Goal: Information Seeking & Learning: Find specific page/section

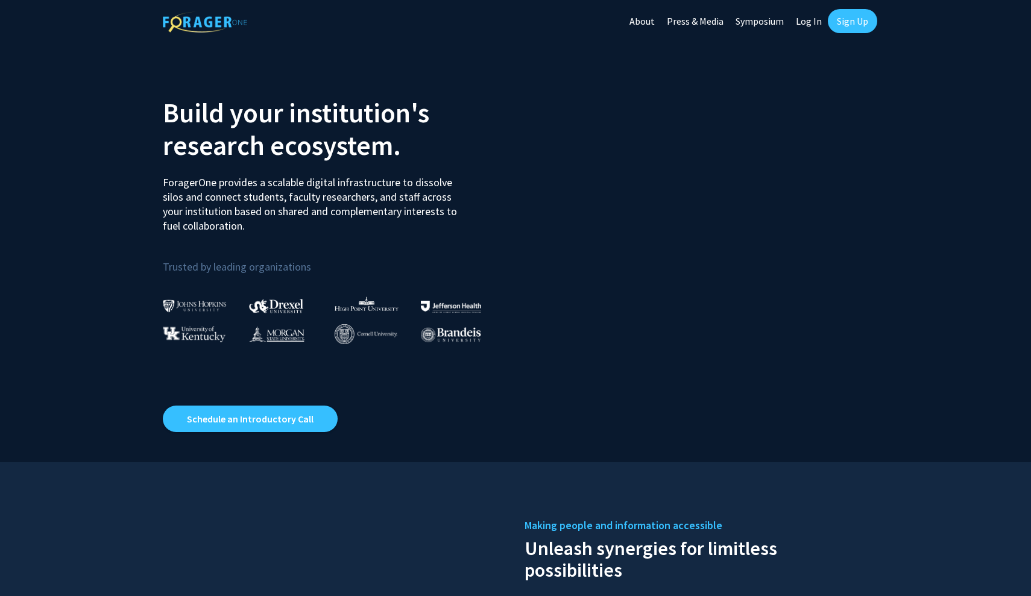
click at [811, 20] on link "Log In" at bounding box center [809, 21] width 38 height 42
select select
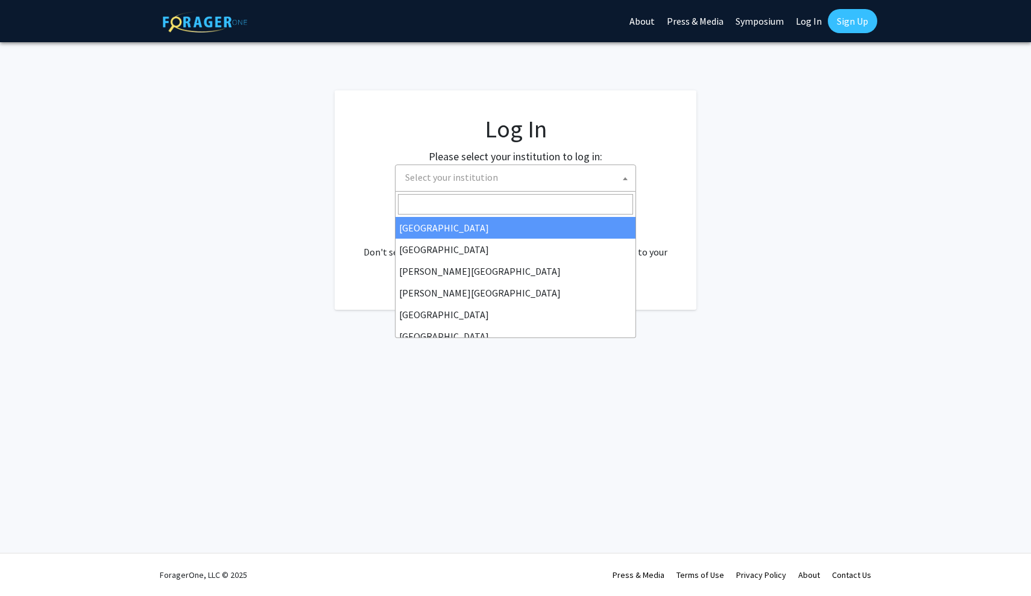
click at [581, 172] on span "Select your institution" at bounding box center [517, 177] width 235 height 25
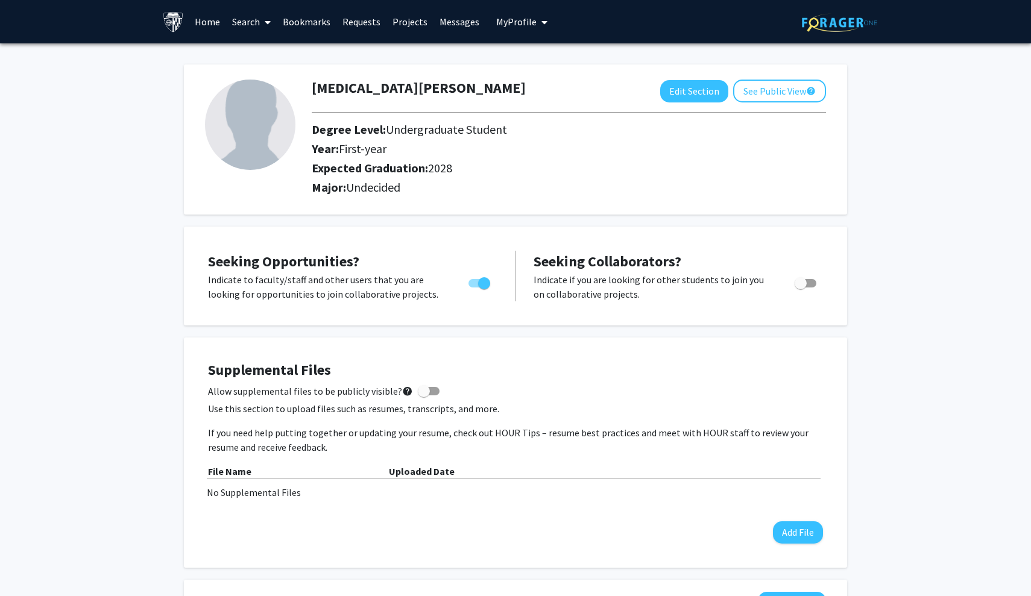
click at [248, 20] on link "Search" at bounding box center [251, 22] width 51 height 42
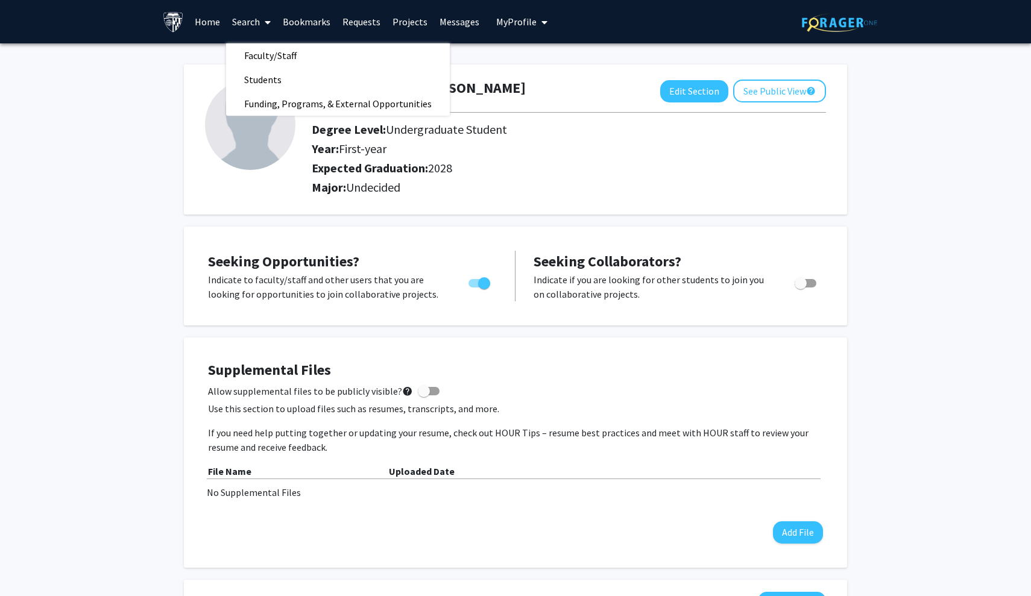
click at [399, 26] on link "Projects" at bounding box center [409, 22] width 47 height 42
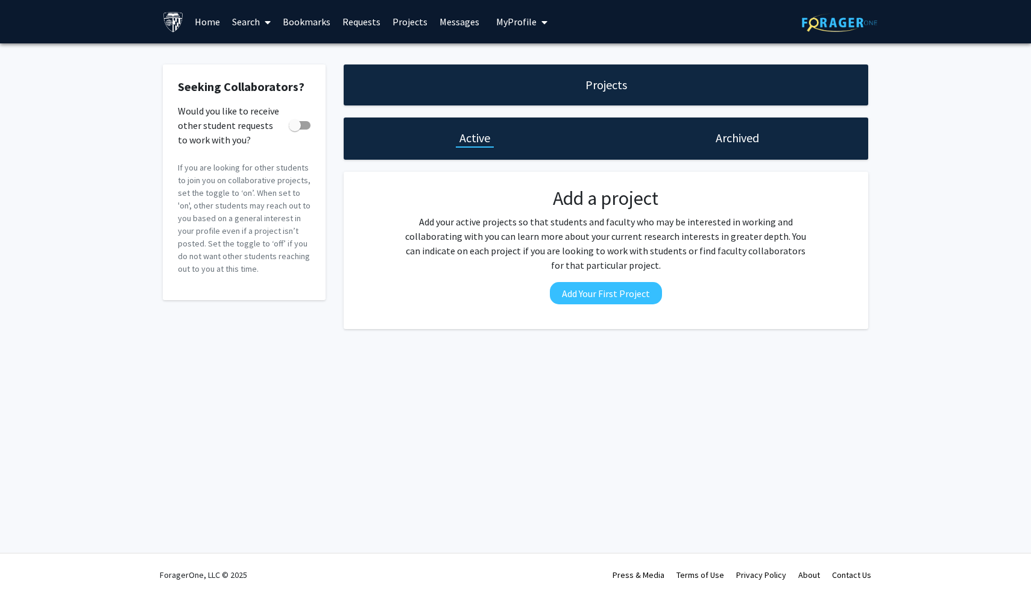
click at [207, 24] on link "Home" at bounding box center [207, 22] width 37 height 42
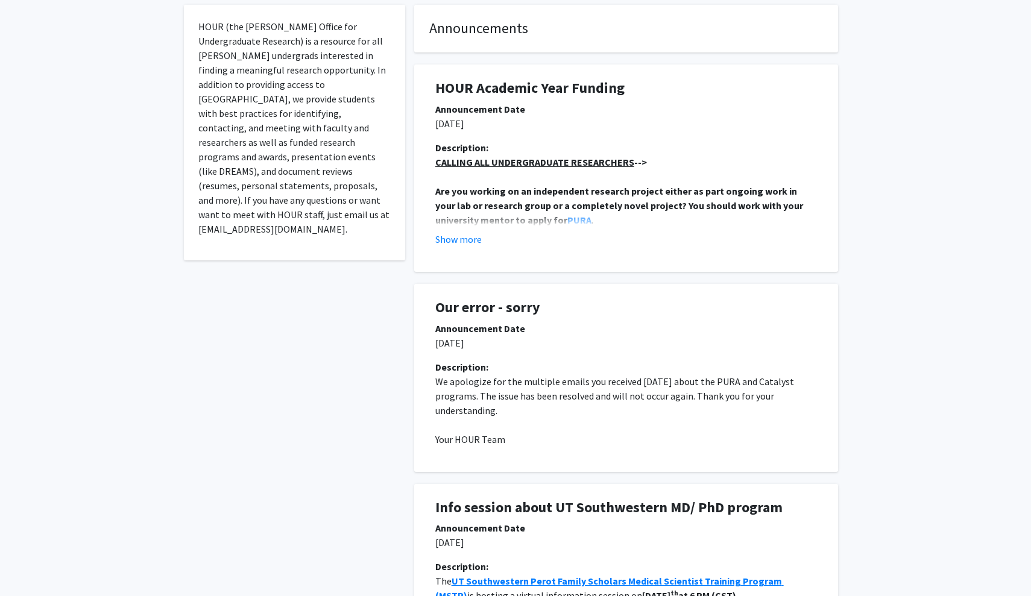
scroll to position [235, 0]
click at [471, 242] on button "Show more" at bounding box center [458, 238] width 46 height 14
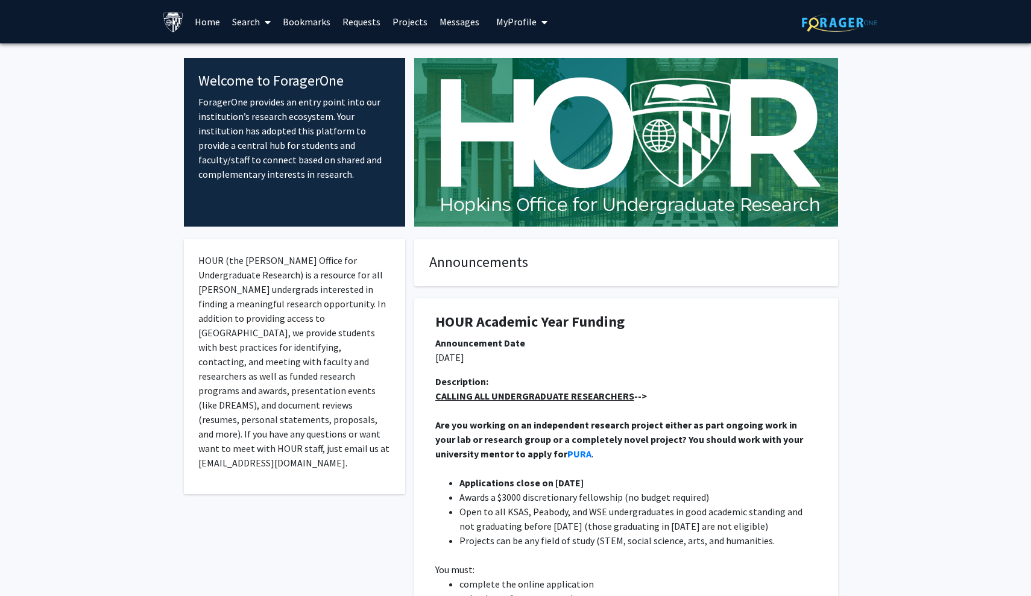
scroll to position [0, 0]
click at [245, 24] on link "Search" at bounding box center [251, 22] width 51 height 42
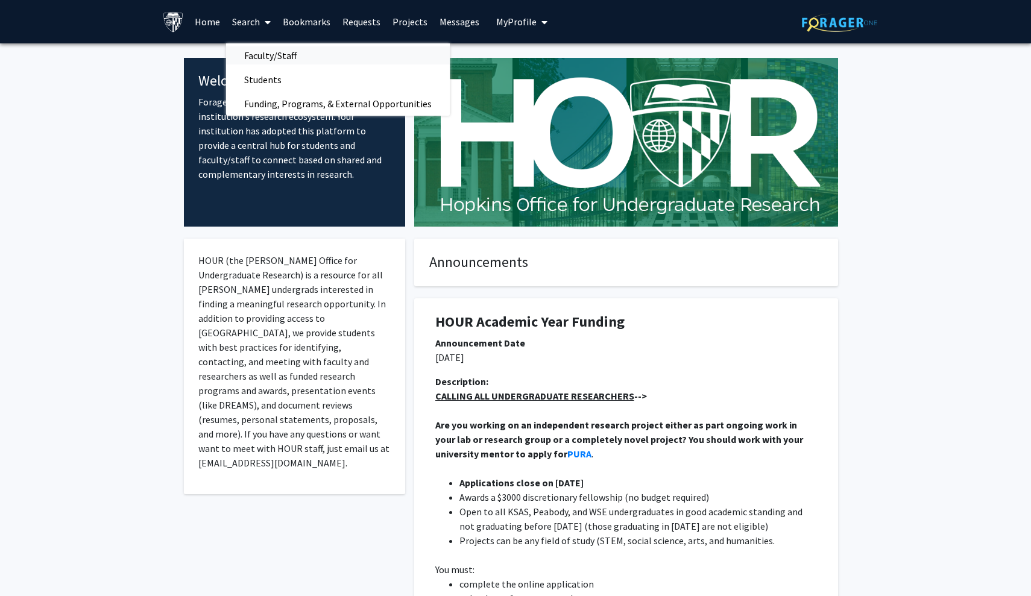
click at [262, 58] on span "Faculty/Staff" at bounding box center [270, 55] width 89 height 24
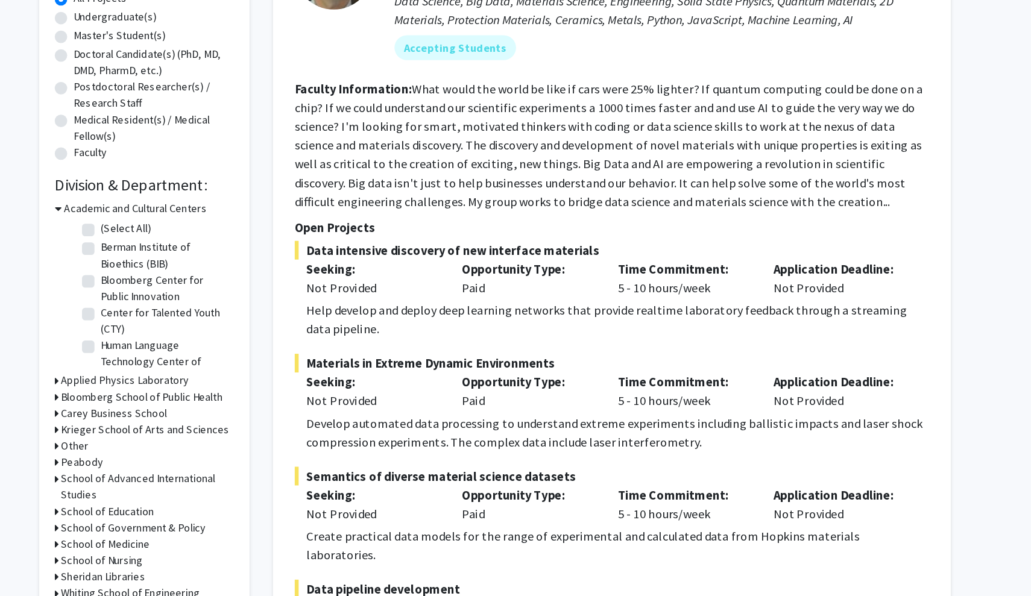
scroll to position [156, 0]
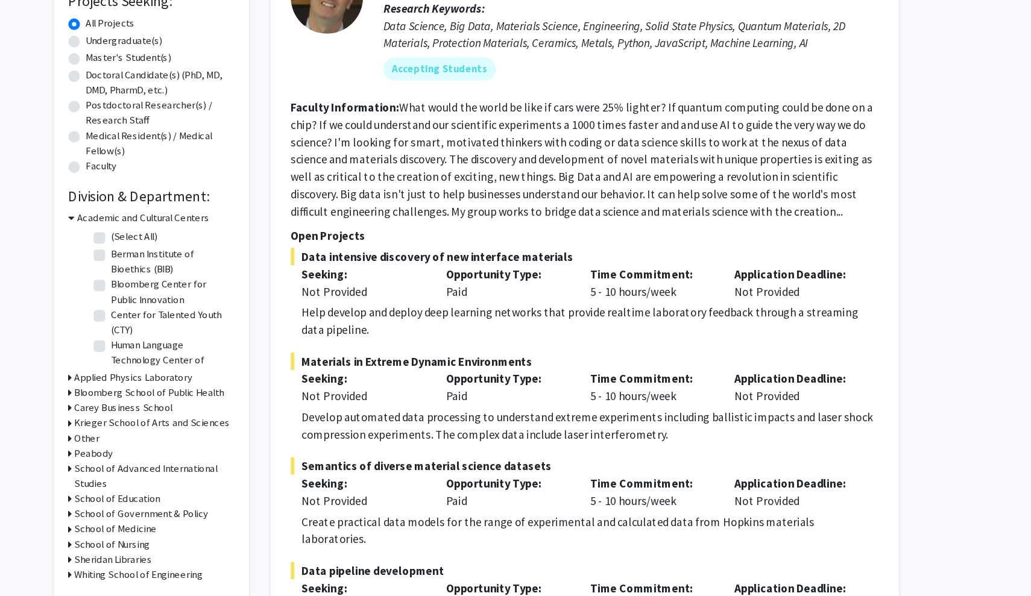
click at [189, 86] on label "Undergraduate(s)" at bounding box center [221, 92] width 64 height 13
click at [189, 86] on input "Undergraduate(s)" at bounding box center [193, 90] width 8 height 8
radio input "true"
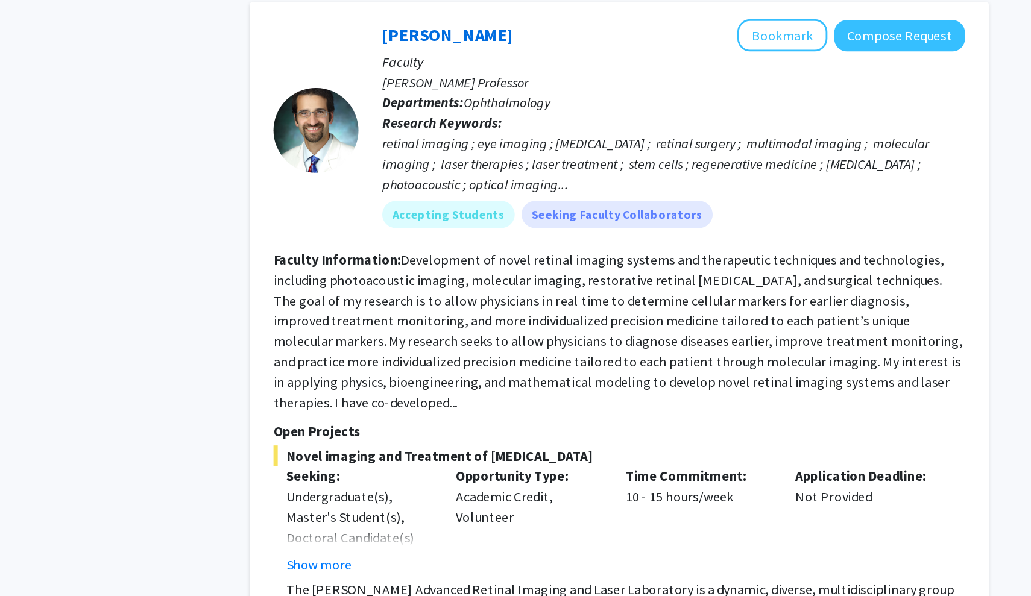
scroll to position [667, 0]
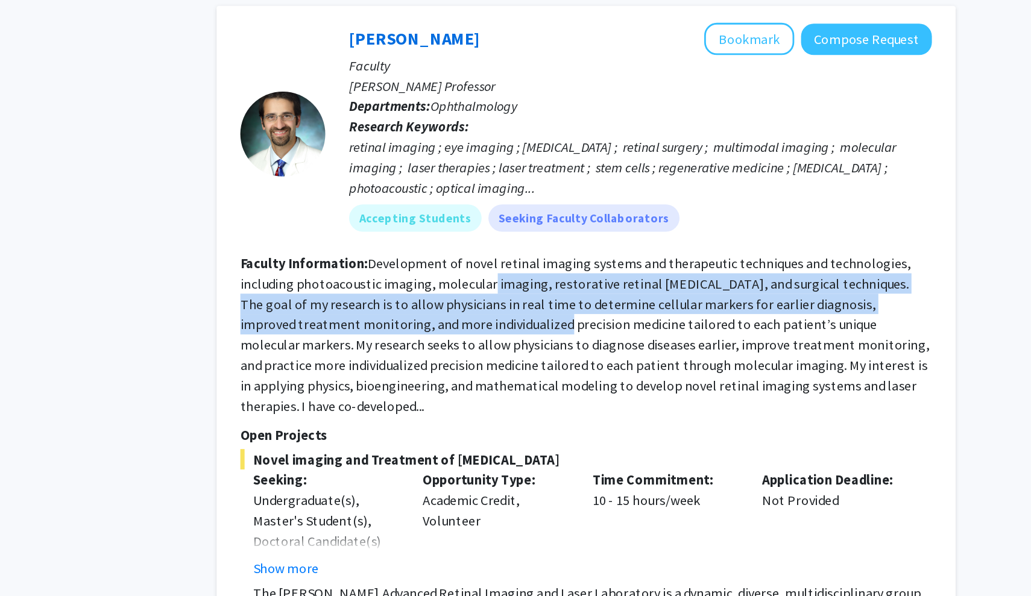
drag, startPoint x: 345, startPoint y: 200, endPoint x: 320, endPoint y: 225, distance: 35.4
click at [360, 350] on section "Faculty Information: Development of novel retinal imaging systems and therapeut…" at bounding box center [605, 408] width 491 height 116
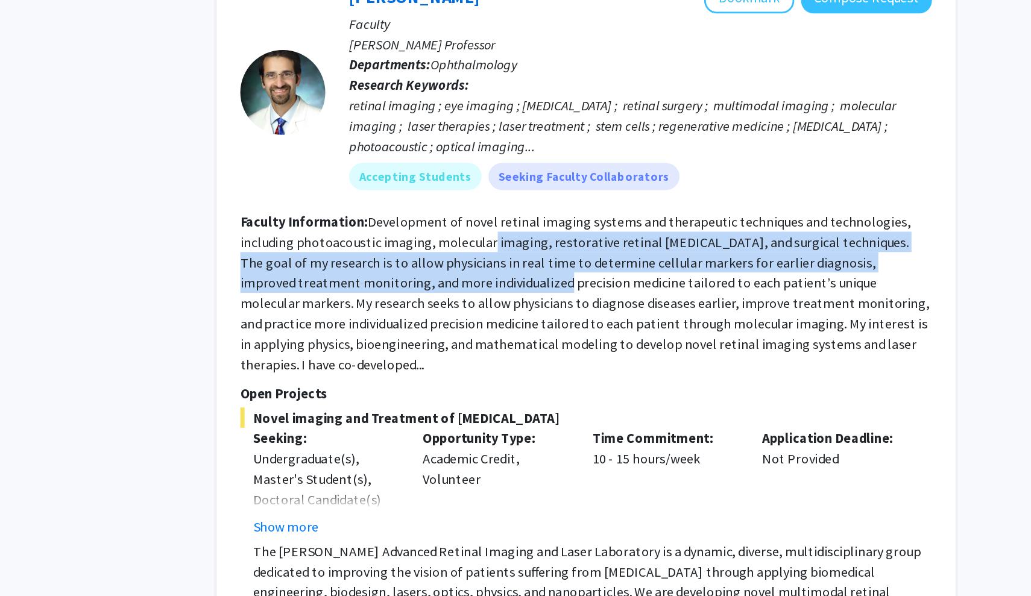
scroll to position [694, 0]
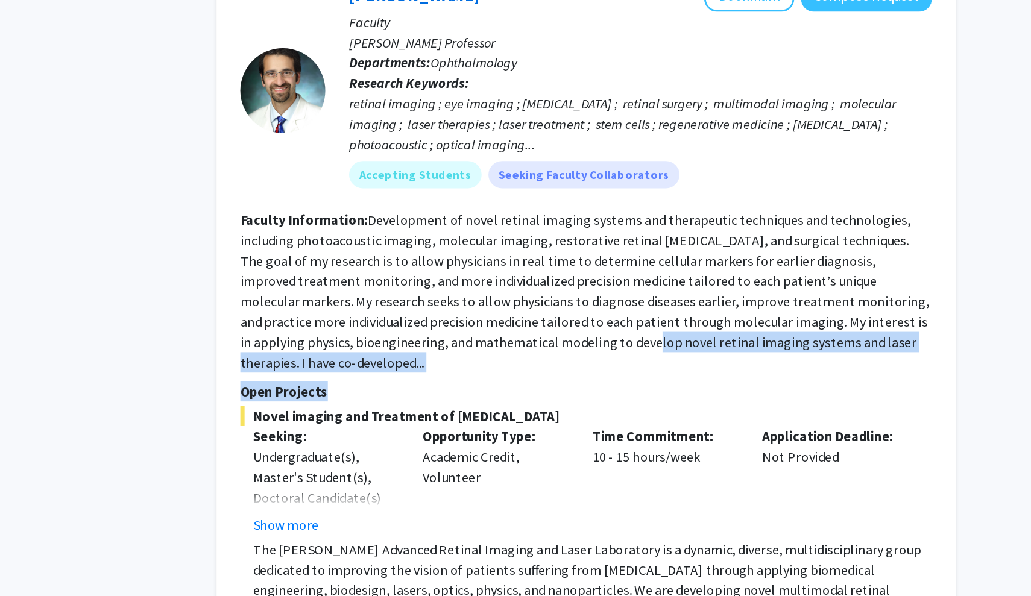
drag, startPoint x: 318, startPoint y: 249, endPoint x: 313, endPoint y: 259, distance: 11.3
click at [360, 259] on fg-search-faculty "[PERSON_NAME] Bookmark Compose Request Faculty [PERSON_NAME] Professor Departme…" at bounding box center [605, 403] width 491 height 489
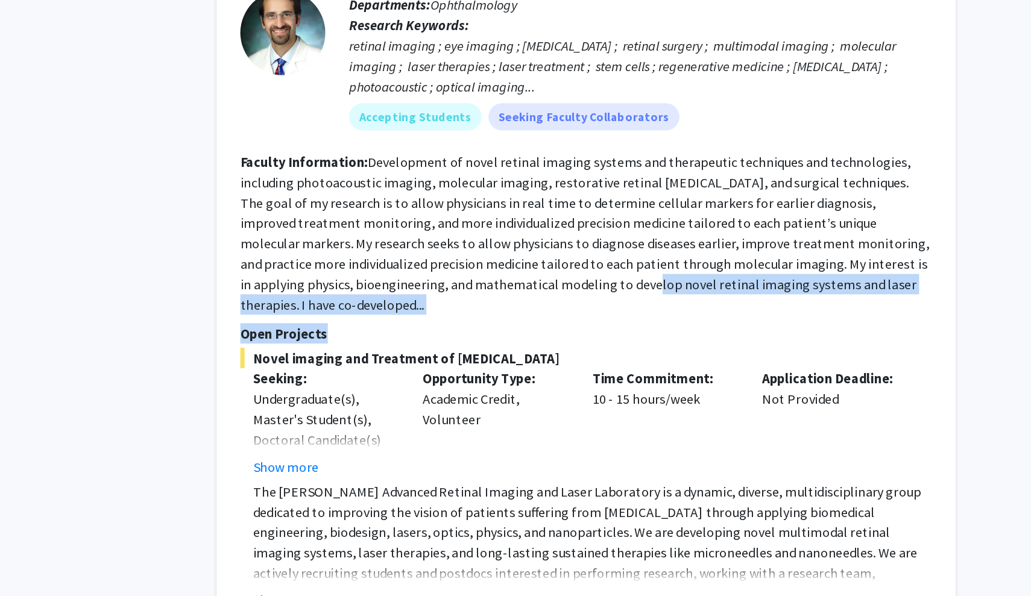
click at [360, 213] on fg-search-faculty "[PERSON_NAME] Bookmark Compose Request Faculty [PERSON_NAME] Professor Departme…" at bounding box center [605, 362] width 491 height 489
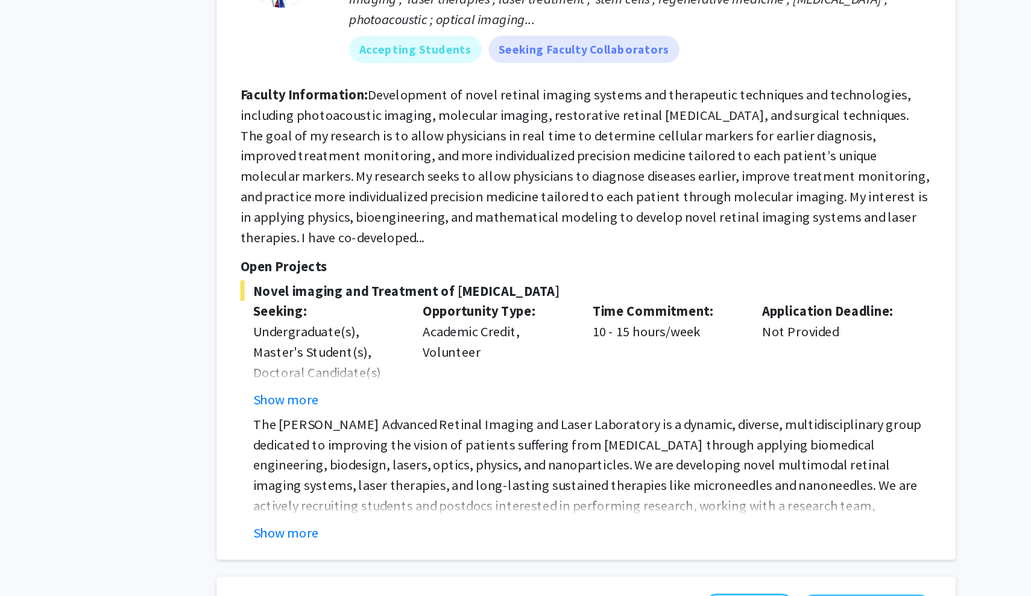
scroll to position [811, 0]
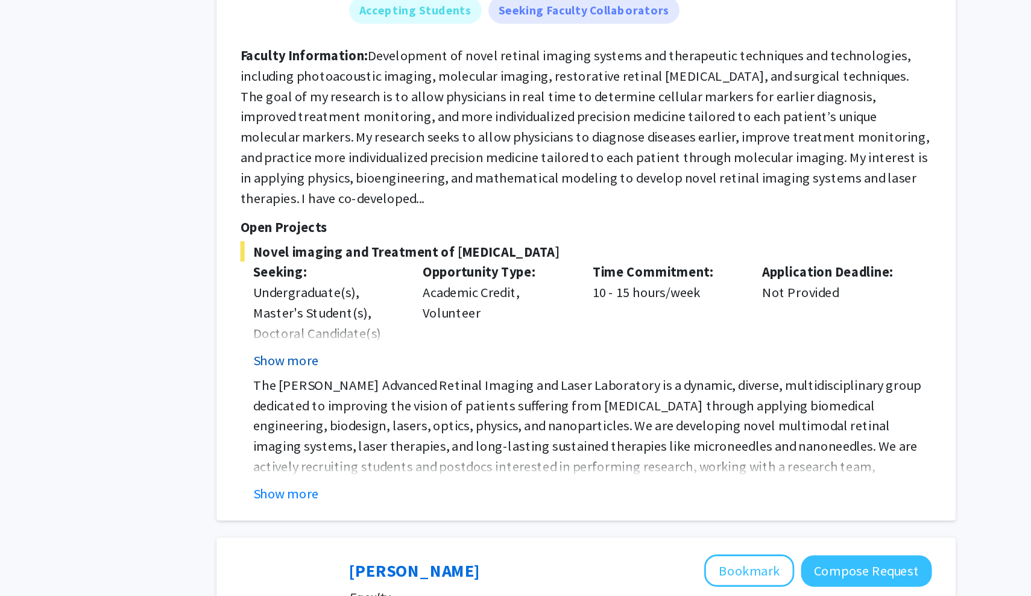
click at [369, 421] on button "Show more" at bounding box center [392, 428] width 46 height 14
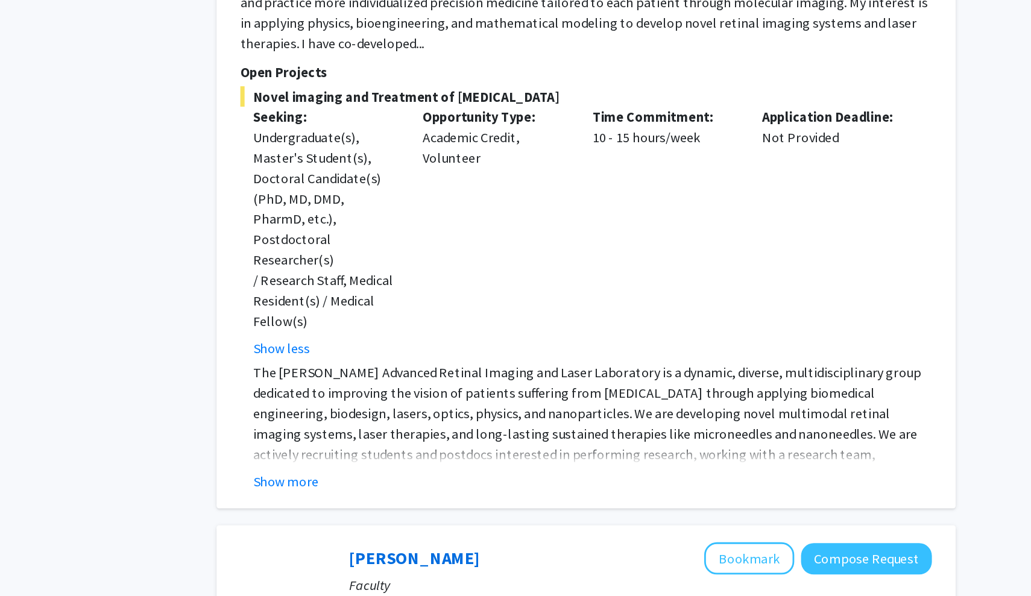
scroll to position [949, 0]
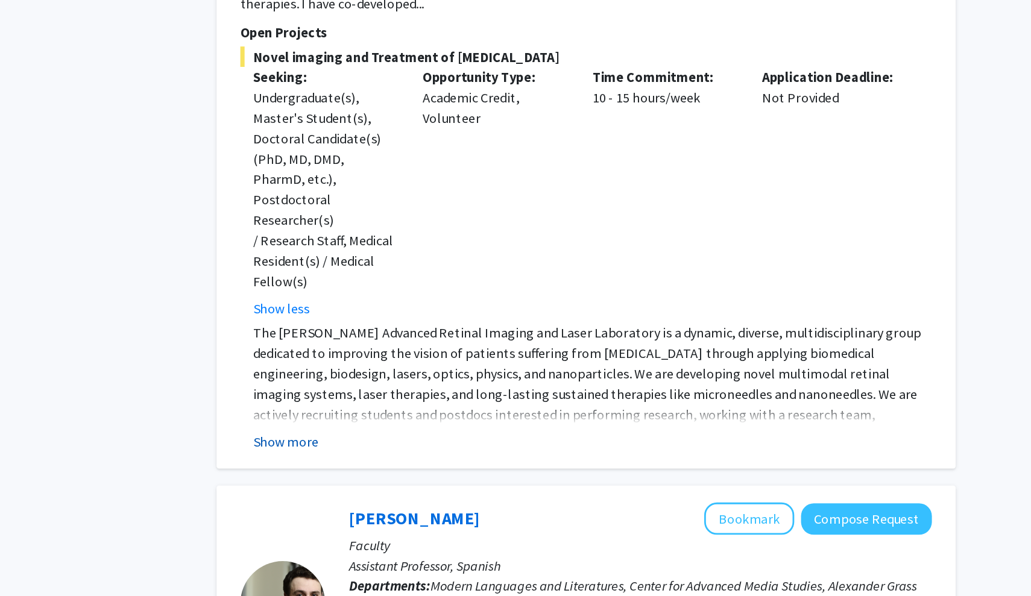
click at [369, 479] on button "Show more" at bounding box center [392, 486] width 46 height 14
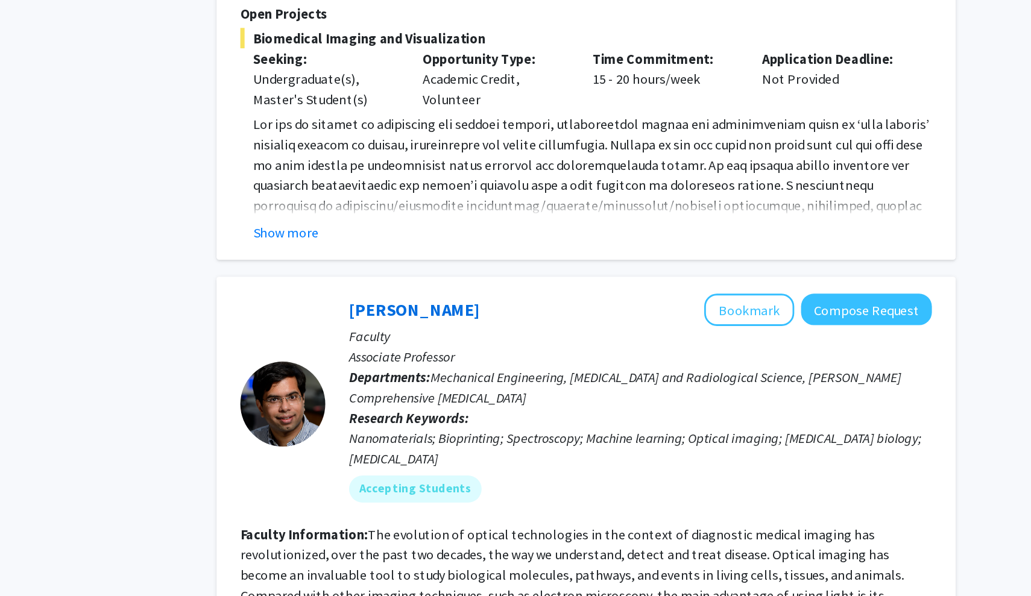
scroll to position [2655, 0]
